Goal: Information Seeking & Learning: Learn about a topic

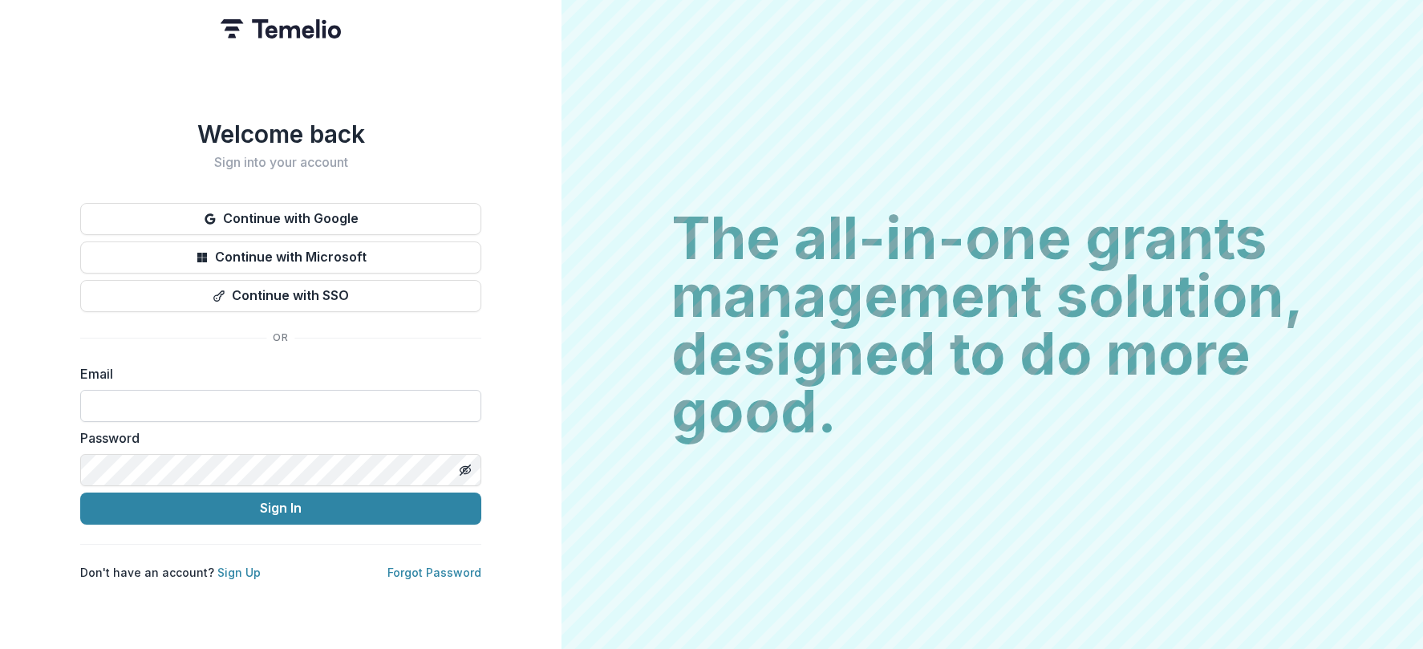
click at [251, 401] on input at bounding box center [280, 406] width 401 height 32
type input "*"
type input "**********"
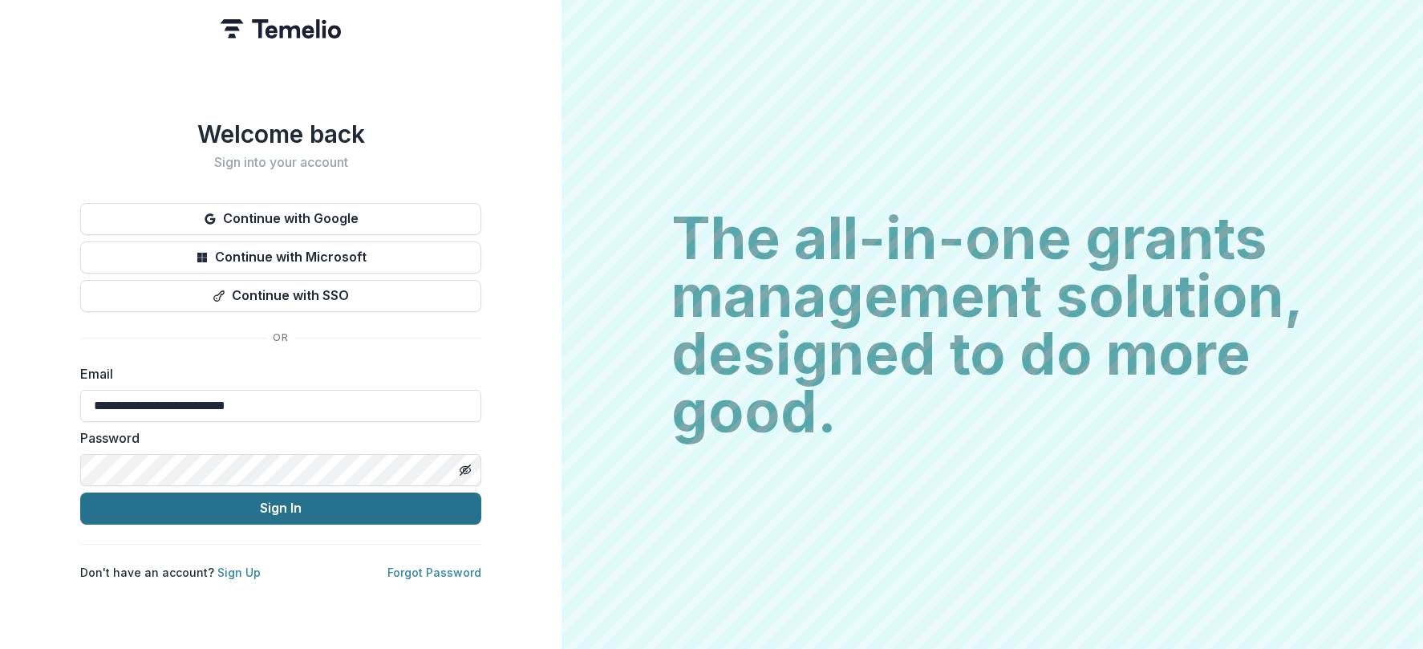
click at [249, 507] on button "Sign In" at bounding box center [280, 508] width 401 height 32
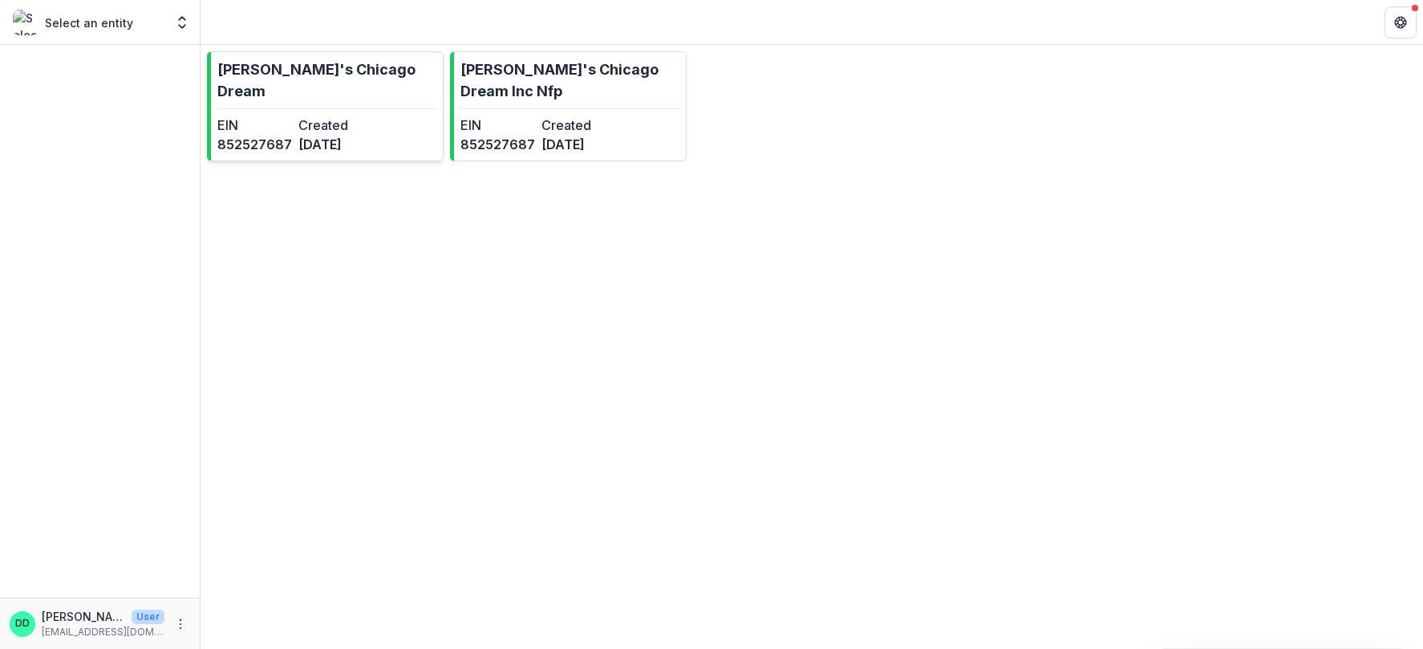
click at [342, 71] on p "[PERSON_NAME]'s Chicago Dream" at bounding box center [326, 80] width 219 height 43
click at [560, 92] on link "[PERSON_NAME]'s Chicago Dream Inc Nfp EIN [US_EMPLOYER_IDENTIFICATION_NUMBER] C…" at bounding box center [568, 106] width 237 height 110
